Goal: Information Seeking & Learning: Learn about a topic

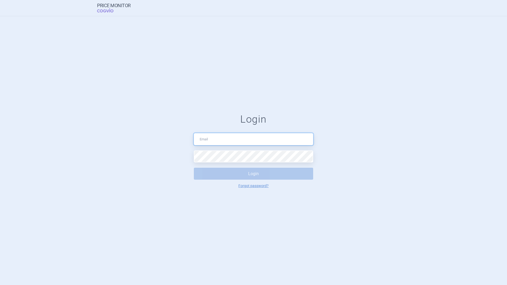
click at [208, 140] on input "text" at bounding box center [253, 139] width 119 height 12
type input "[PERSON_NAME][EMAIL_ADDRESS][PERSON_NAME][DOMAIN_NAME]"
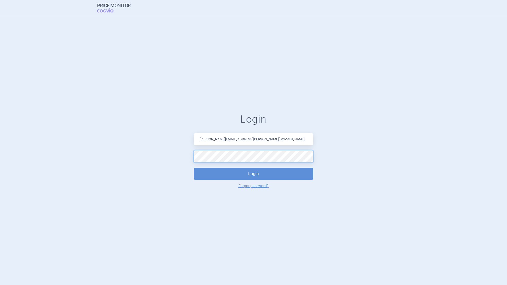
click at [194, 168] on button "Login" at bounding box center [253, 174] width 119 height 12
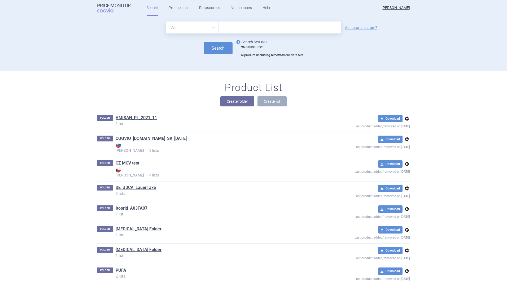
click at [256, 40] on link "options Search Settings" at bounding box center [251, 42] width 32 height 6
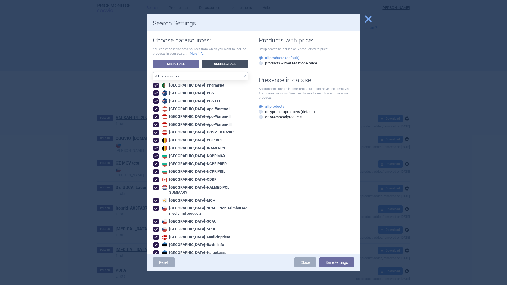
click at [226, 63] on link "Unselect All" at bounding box center [225, 64] width 46 height 8
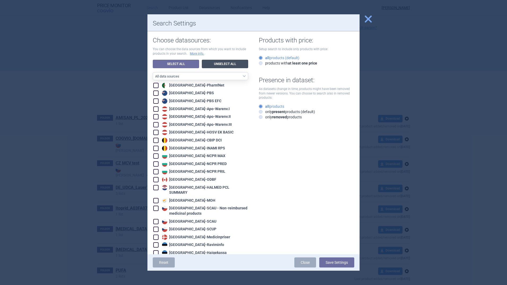
checkbox input "false"
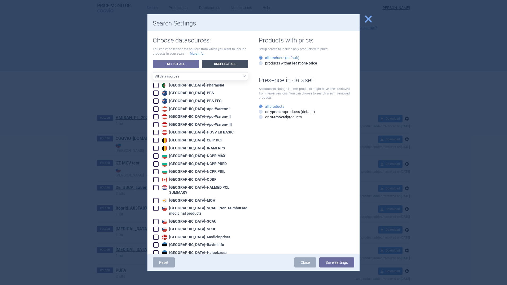
checkbox input "false"
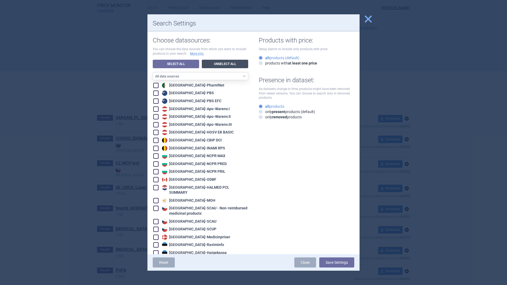
checkbox input "false"
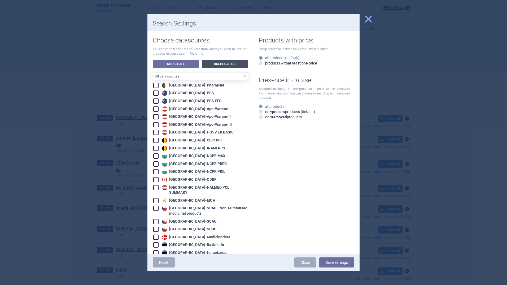
checkbox input "false"
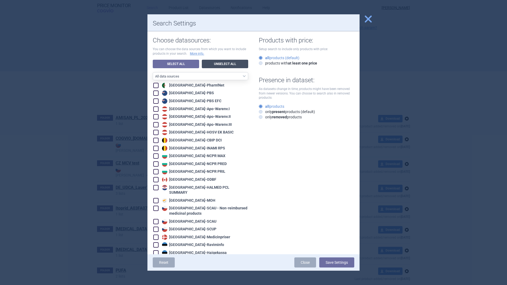
checkbox input "false"
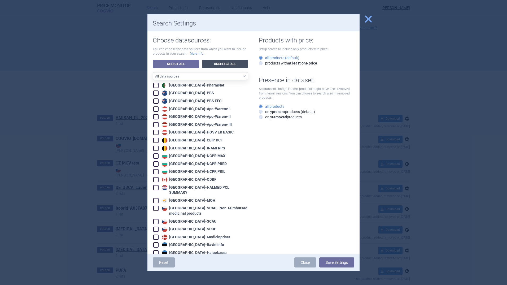
checkbox input "false"
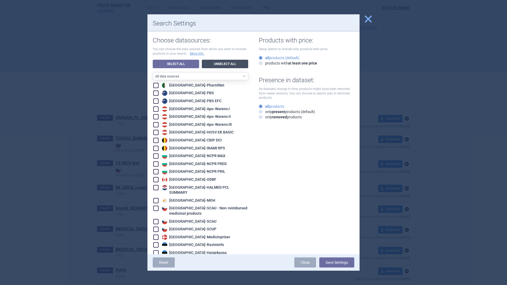
checkbox input "false"
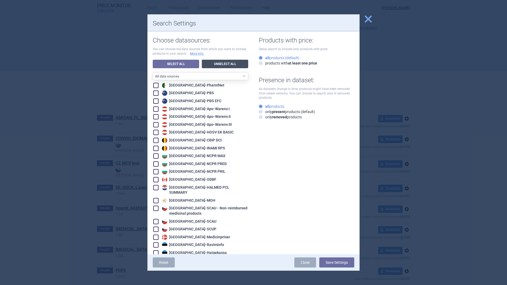
checkbox input "false"
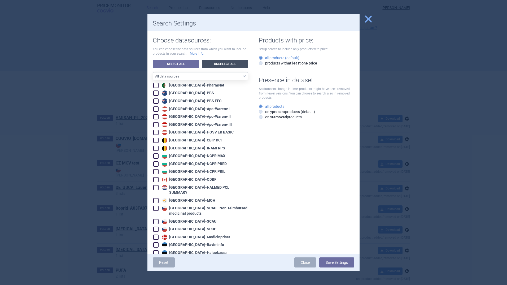
checkbox input "false"
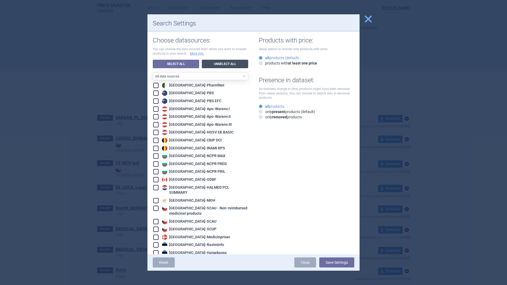
checkbox input "false"
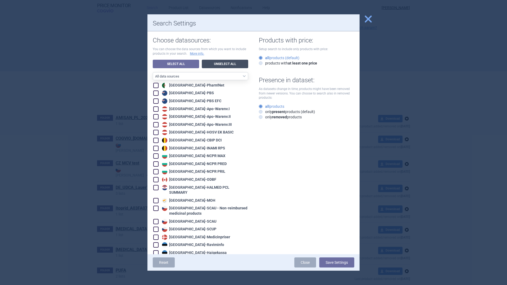
checkbox input "false"
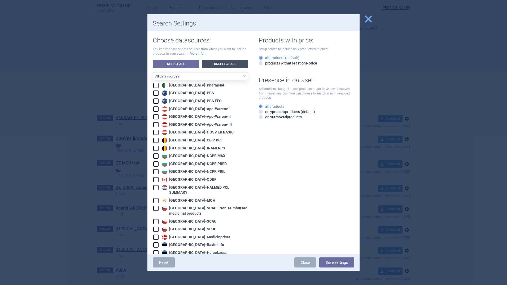
checkbox input "false"
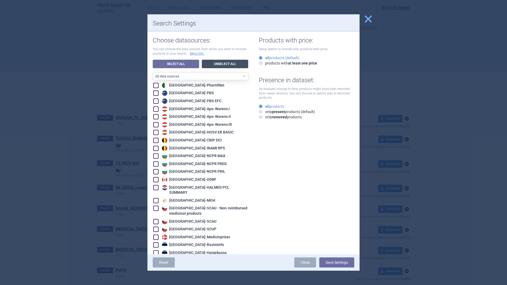
checkbox input "false"
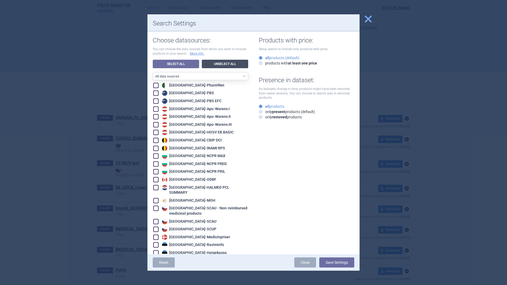
checkbox input "false"
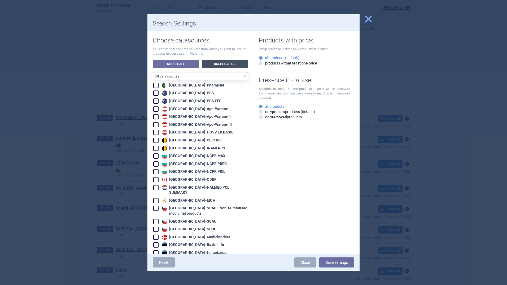
checkbox input "false"
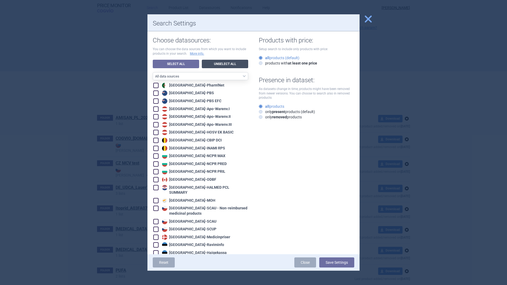
checkbox input "false"
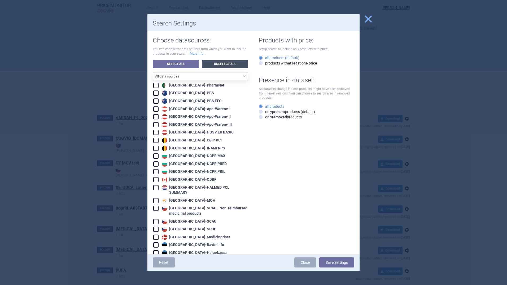
checkbox input "false"
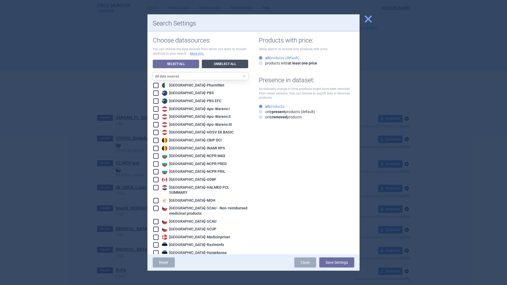
checkbox input "false"
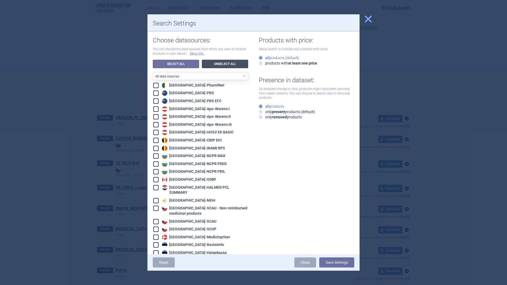
checkbox input "false"
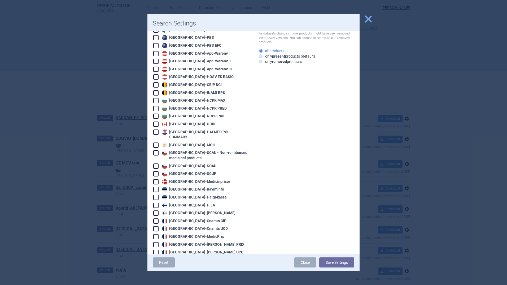
scroll to position [106, 0]
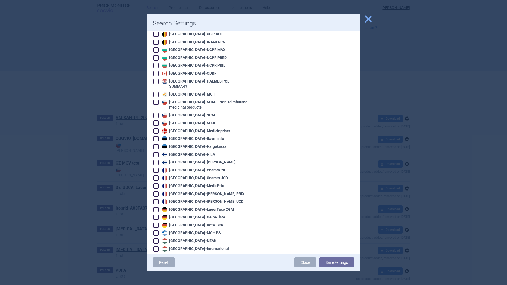
click at [156, 207] on span at bounding box center [155, 209] width 5 height 5
checkbox input "true"
click at [347, 264] on button "Save Settings" at bounding box center [336, 262] width 35 height 10
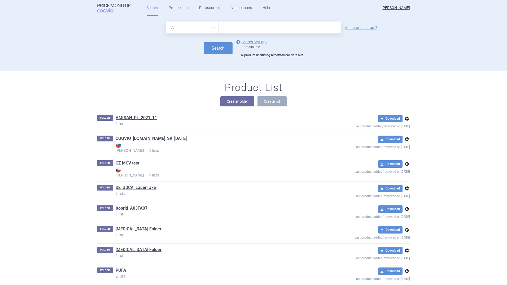
click at [322, 28] on input "text" at bounding box center [280, 27] width 123 height 12
type input "A05AA02"
click at [210, 27] on select "All Brand Name ATC Company Active Substance Country Newer than" at bounding box center [192, 27] width 53 height 12
select select "atc"
click at [166, 21] on select "All Brand Name ATC Company Active Substance Country Newer than" at bounding box center [192, 27] width 53 height 12
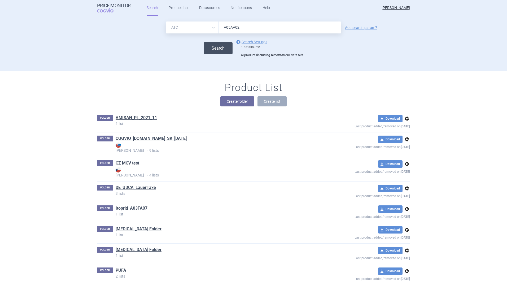
click at [216, 45] on button "Search" at bounding box center [218, 48] width 29 height 12
select select "atc"
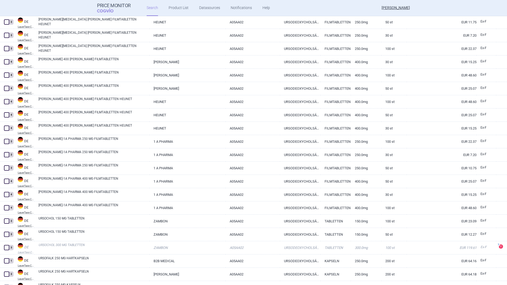
scroll to position [62, 0]
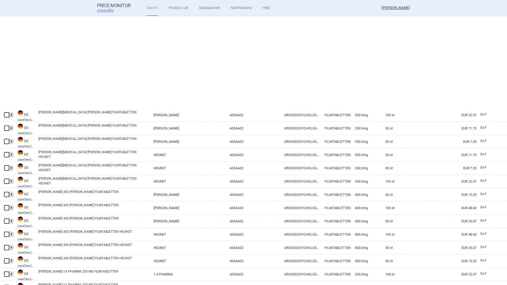
select select "atc"
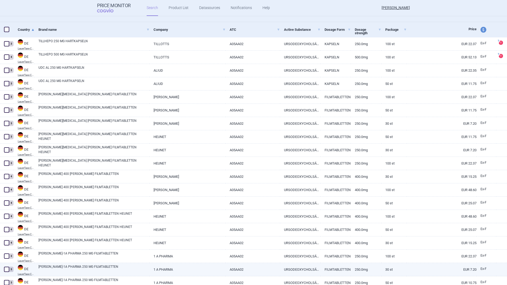
scroll to position [106, 0]
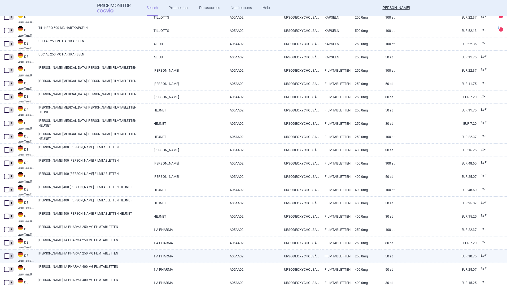
click at [7, 256] on span at bounding box center [6, 255] width 5 height 5
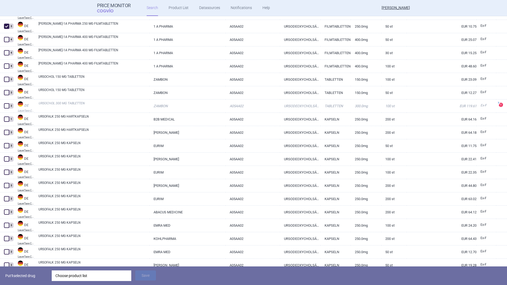
scroll to position [337, 0]
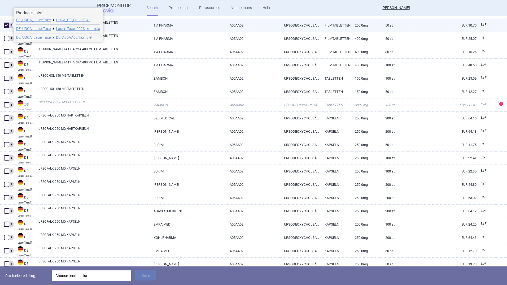
click at [6, 24] on span at bounding box center [6, 25] width 5 height 5
checkbox input "false"
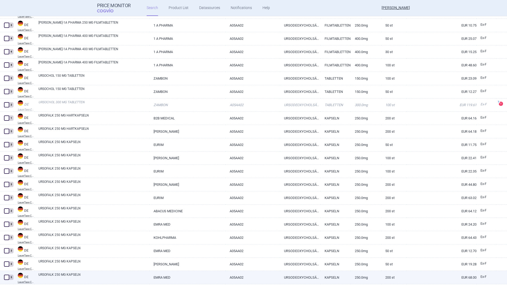
click at [6, 276] on span at bounding box center [6, 277] width 5 height 5
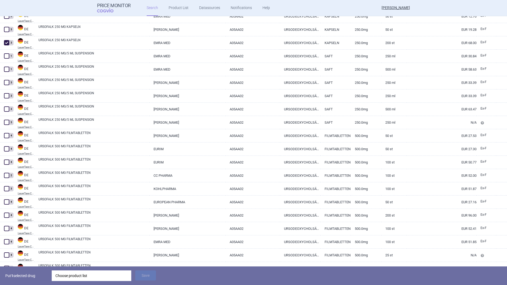
scroll to position [576, 0]
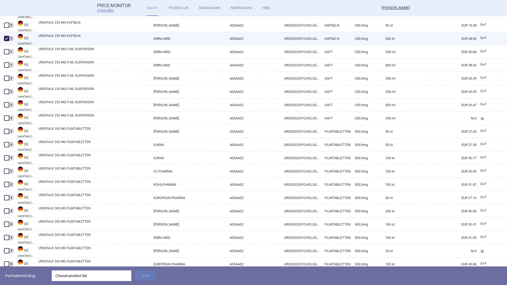
click at [6, 38] on span at bounding box center [6, 38] width 5 height 5
checkbox input "false"
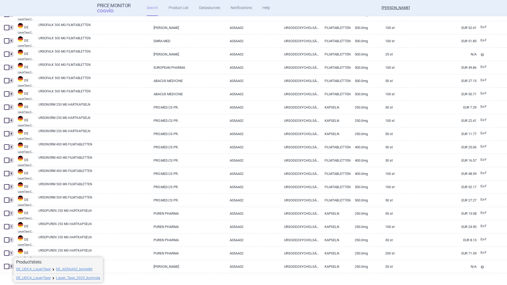
scroll to position [778, 0]
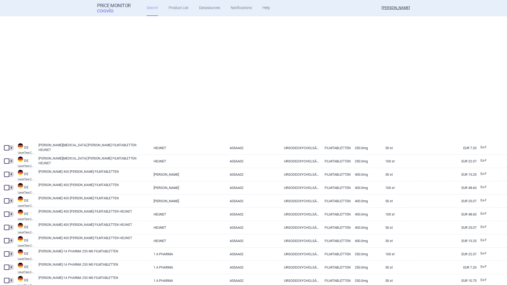
select select "atc"
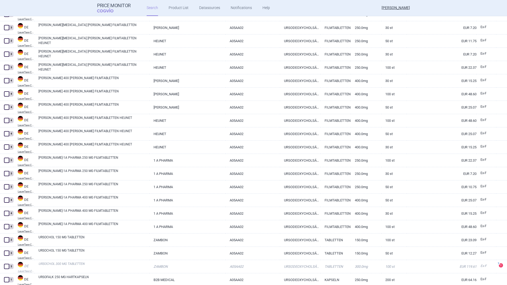
scroll to position [141, 0]
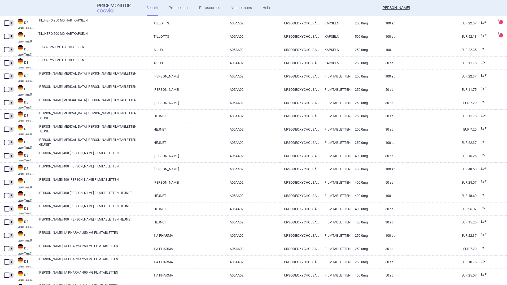
select select "atc"
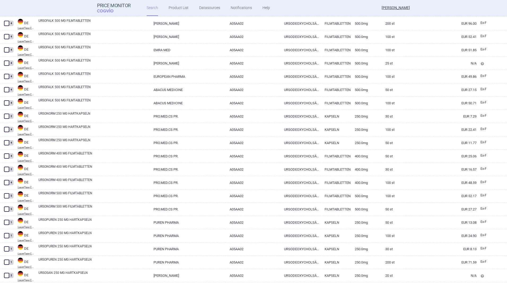
scroll to position [778, 0]
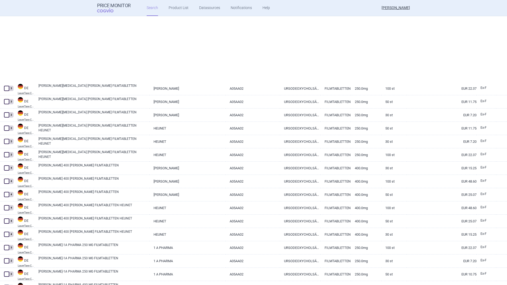
select select "atc"
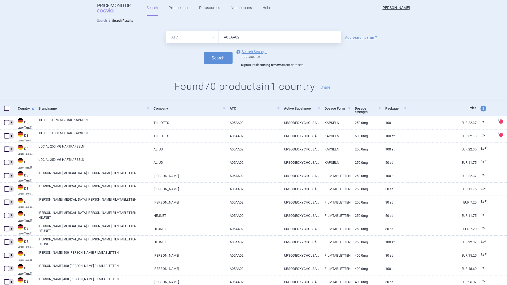
scroll to position [0, 0]
click at [250, 52] on link "options Search Settings" at bounding box center [251, 52] width 32 height 6
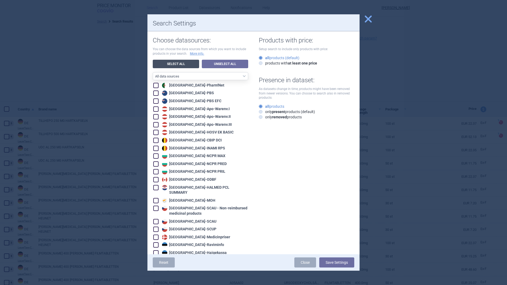
click at [180, 61] on link "Select All" at bounding box center [176, 64] width 46 height 8
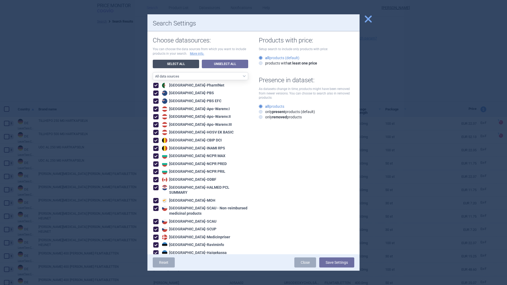
checkbox input "true"
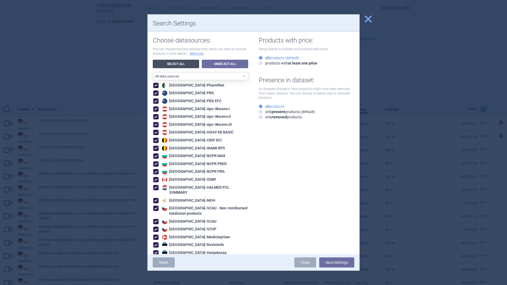
checkbox input "true"
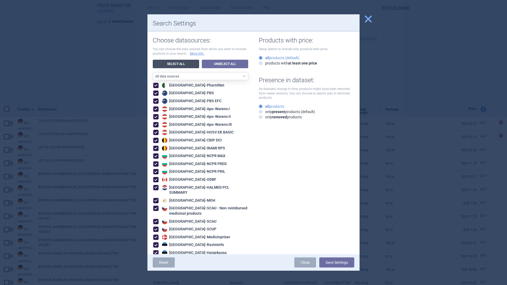
checkbox input "true"
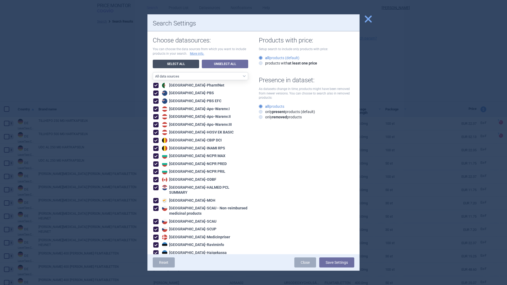
checkbox input "true"
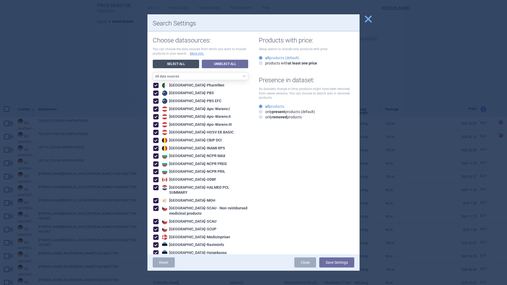
checkbox input "true"
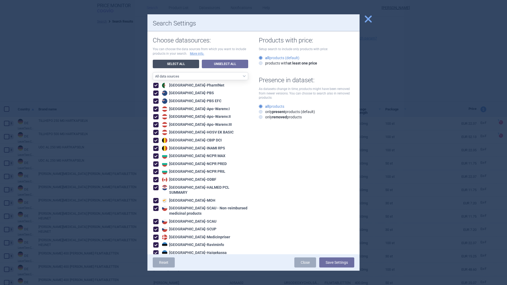
checkbox input "true"
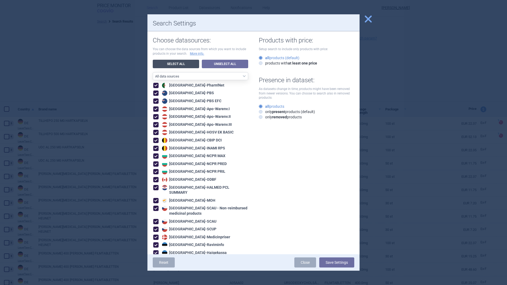
checkbox input "true"
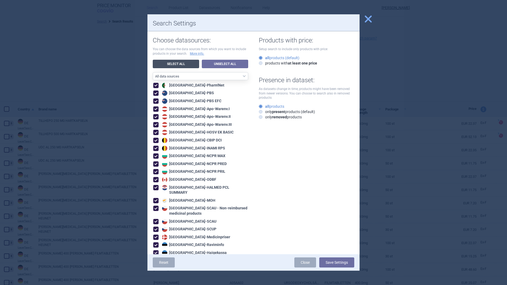
checkbox input "true"
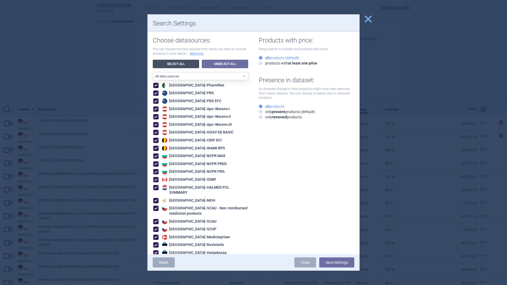
checkbox input "true"
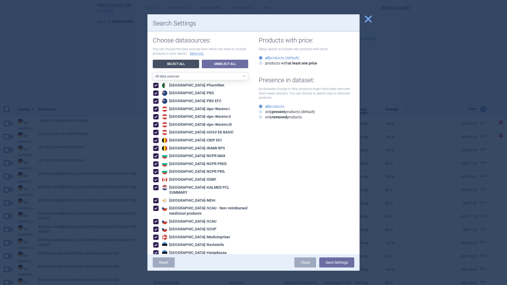
checkbox input "true"
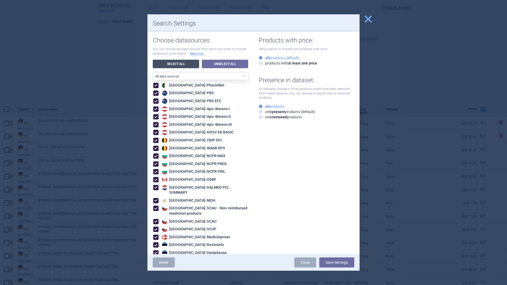
checkbox input "true"
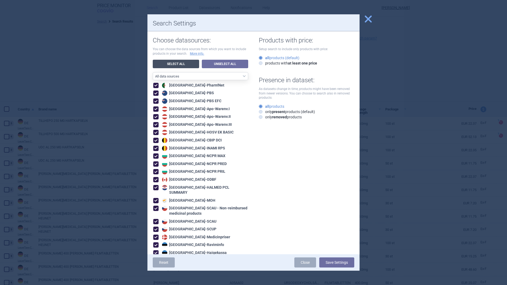
checkbox input "true"
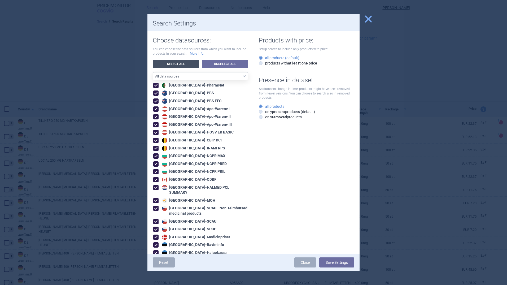
checkbox input "true"
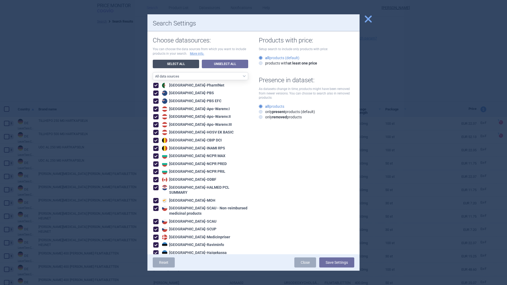
checkbox input "true"
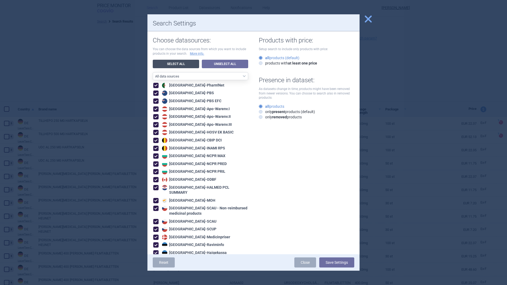
checkbox input "true"
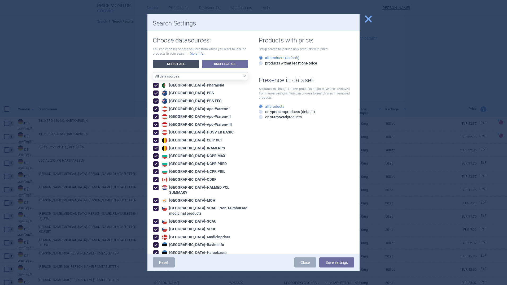
checkbox input "true"
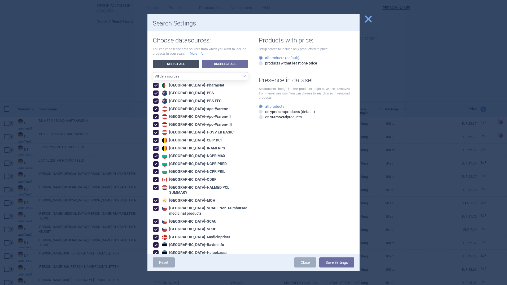
checkbox input "true"
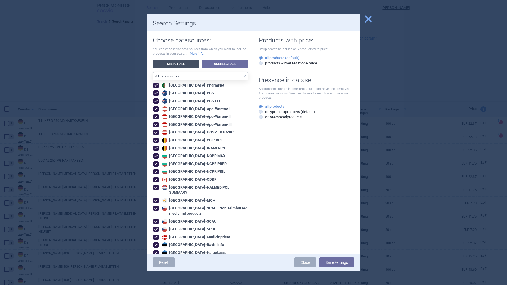
checkbox input "true"
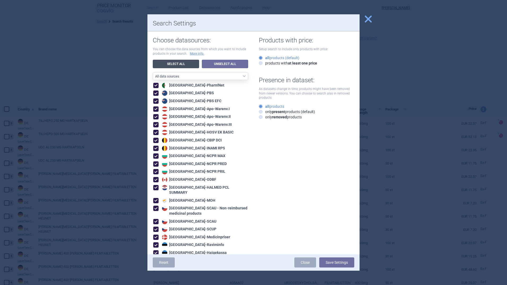
checkbox input "true"
click at [326, 262] on button "Save Settings" at bounding box center [336, 262] width 35 height 10
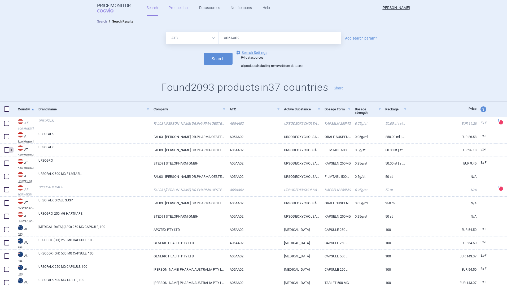
click at [177, 7] on link "Product List" at bounding box center [179, 8] width 20 height 16
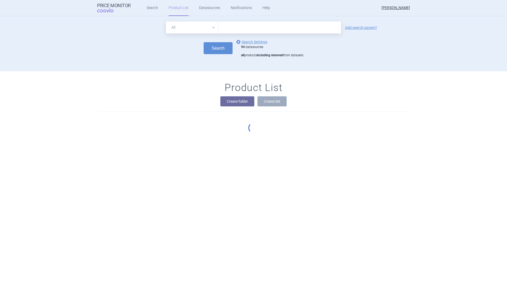
scroll to position [55, 0]
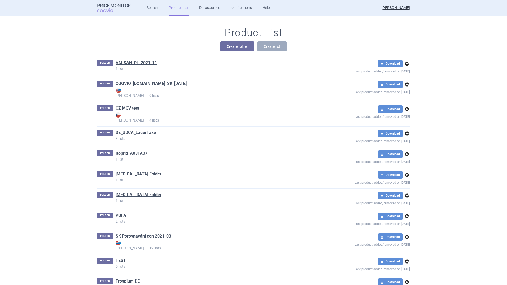
click at [126, 132] on link "DE_UDCA_LauerTaxe" at bounding box center [136, 133] width 40 height 6
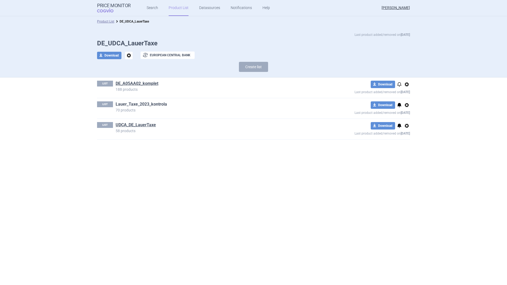
click at [148, 102] on link "Lauer_Taxe_2023_kontrola" at bounding box center [141, 104] width 51 height 6
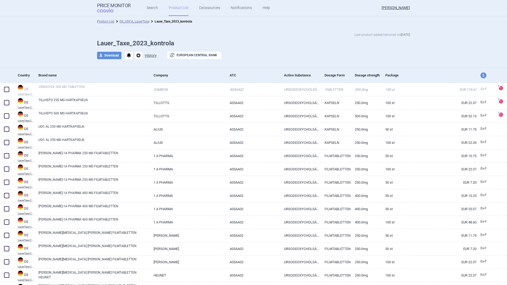
click at [150, 54] on button "History" at bounding box center [151, 56] width 12 height 4
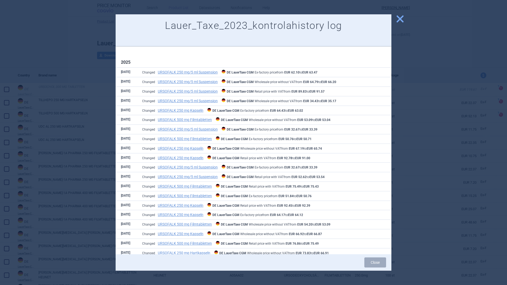
click at [400, 17] on span "close" at bounding box center [400, 18] width 9 height 9
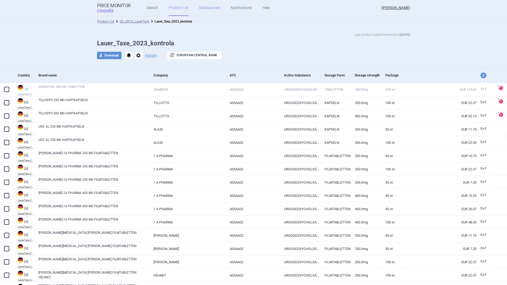
click at [213, 7] on link "Datasources" at bounding box center [209, 8] width 21 height 16
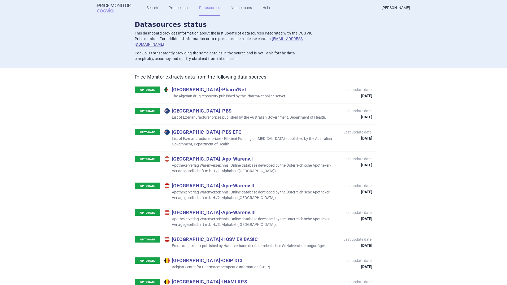
click at [393, 7] on link "[PERSON_NAME]" at bounding box center [396, 8] width 28 height 16
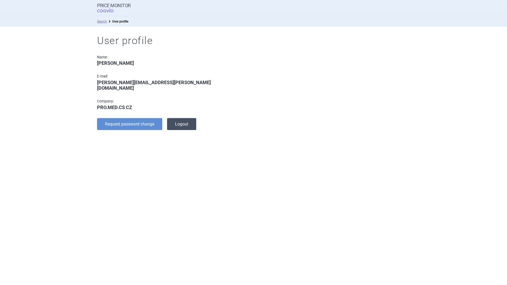
click at [183, 118] on button "Logout" at bounding box center [181, 124] width 29 height 12
